Goal: Navigation & Orientation: Find specific page/section

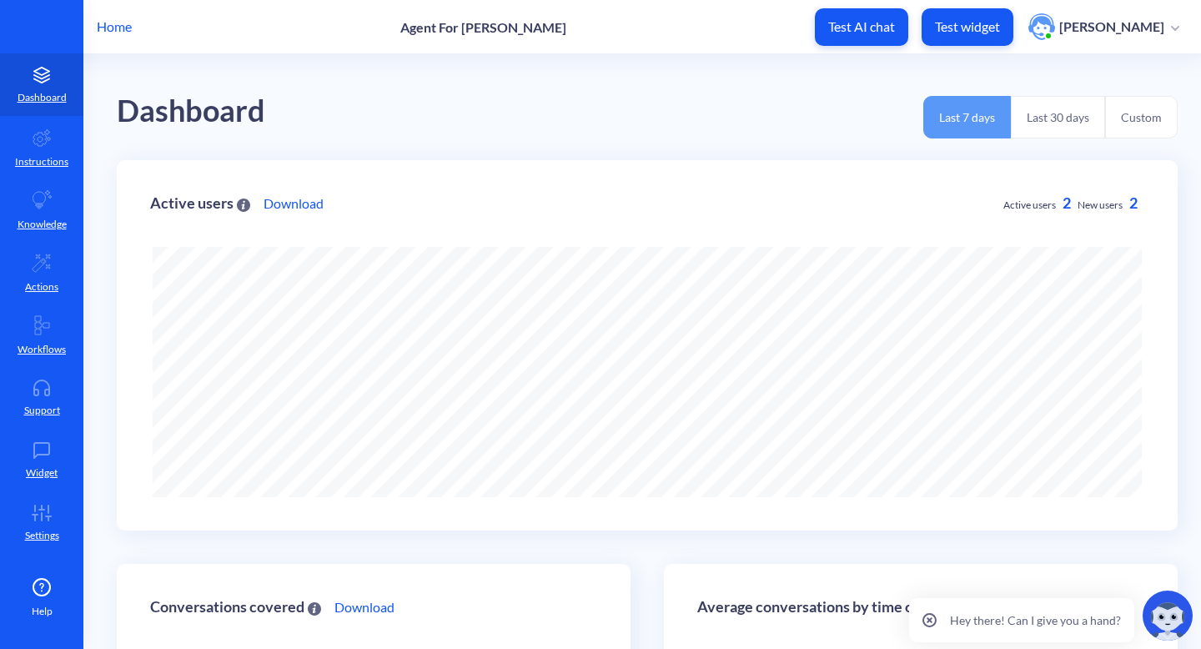
scroll to position [649, 1201]
click at [122, 24] on p "Home" at bounding box center [114, 27] width 35 height 20
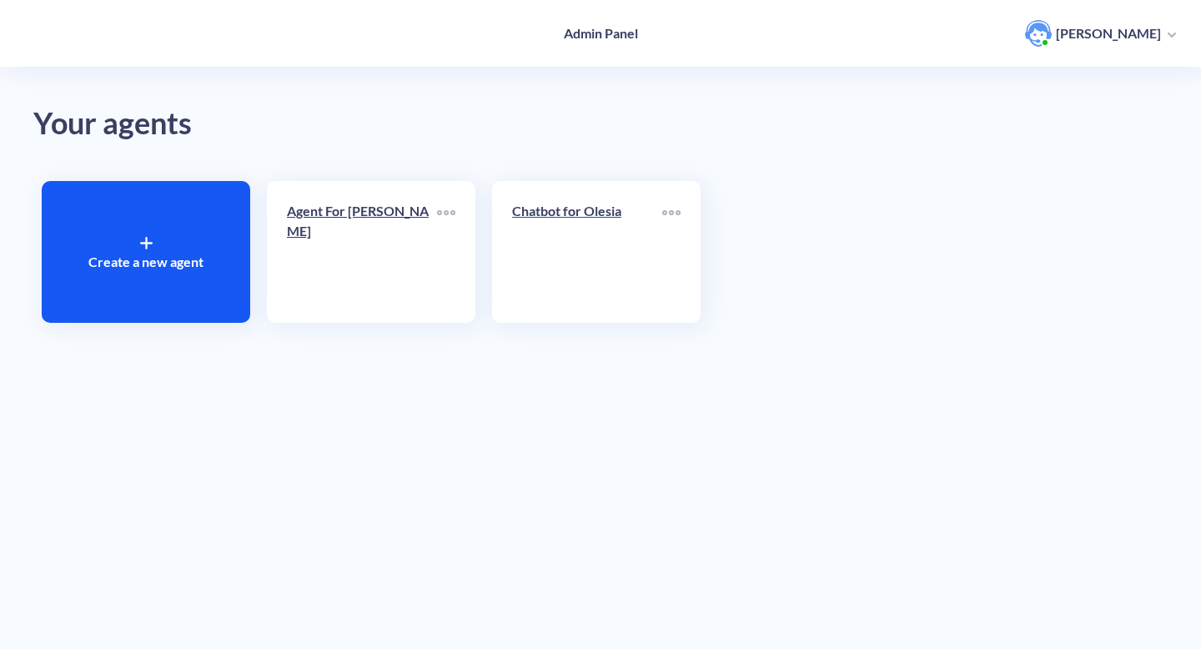
click at [568, 242] on link "Chatbot for Olesia" at bounding box center [587, 252] width 150 height 102
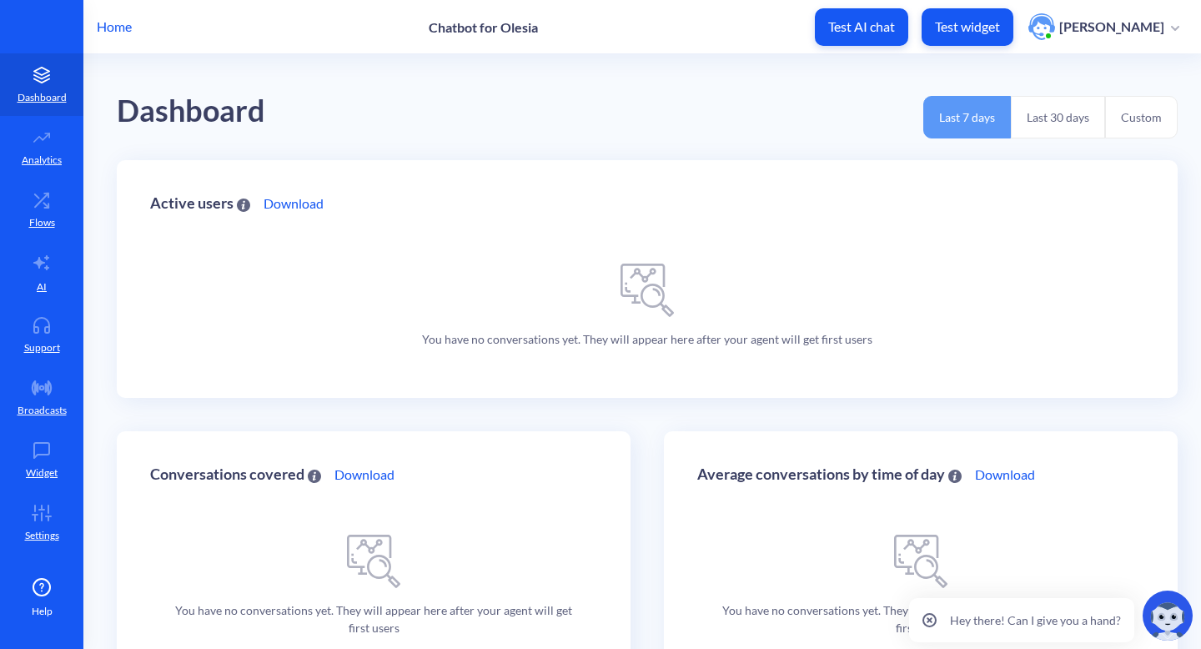
click at [123, 28] on p "Home" at bounding box center [114, 27] width 35 height 20
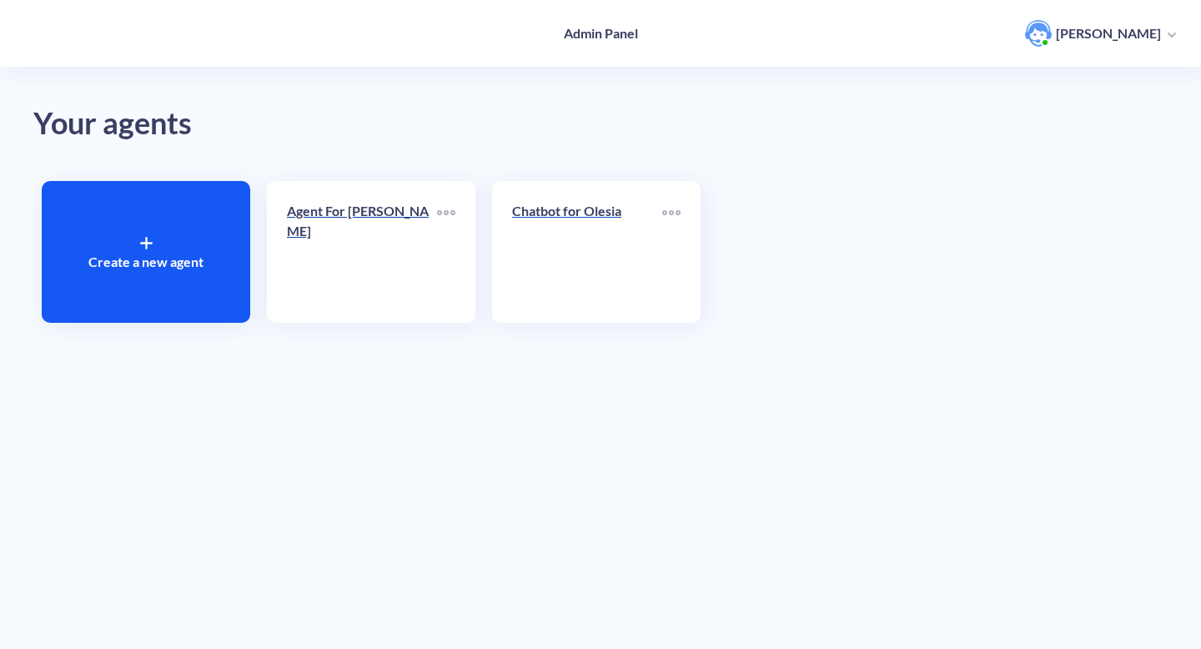
click at [597, 235] on link "Chatbot for Olesia" at bounding box center [587, 252] width 150 height 102
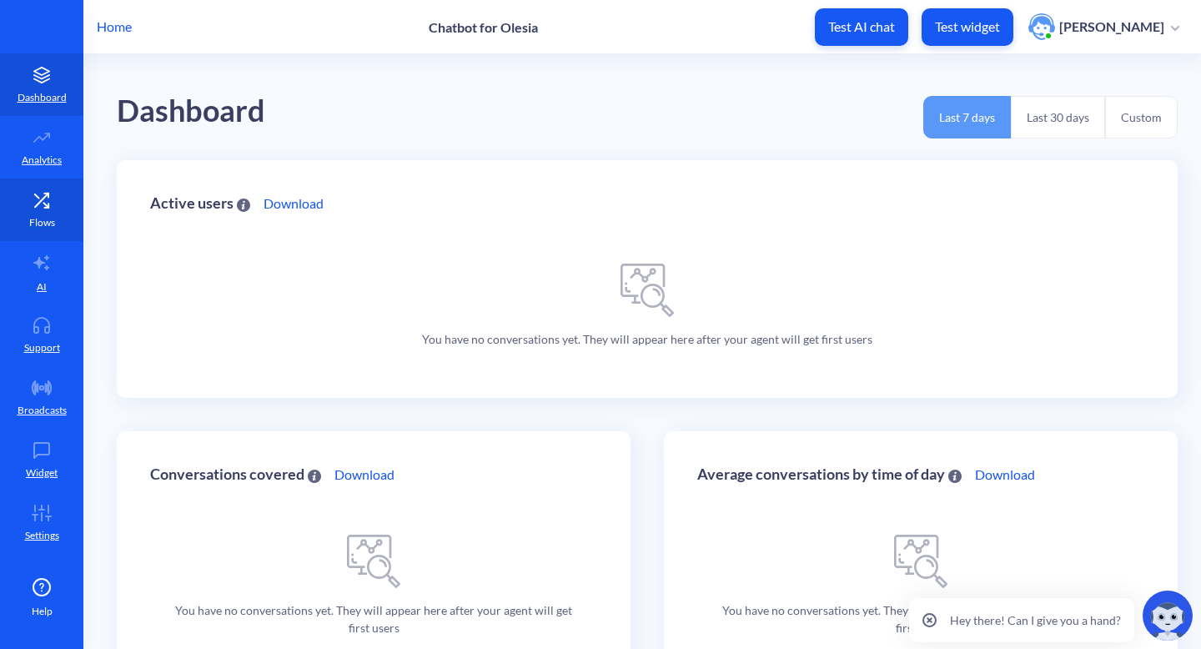
click at [33, 213] on link "Flows" at bounding box center [41, 209] width 83 height 63
